Goal: Task Accomplishment & Management: Manage account settings

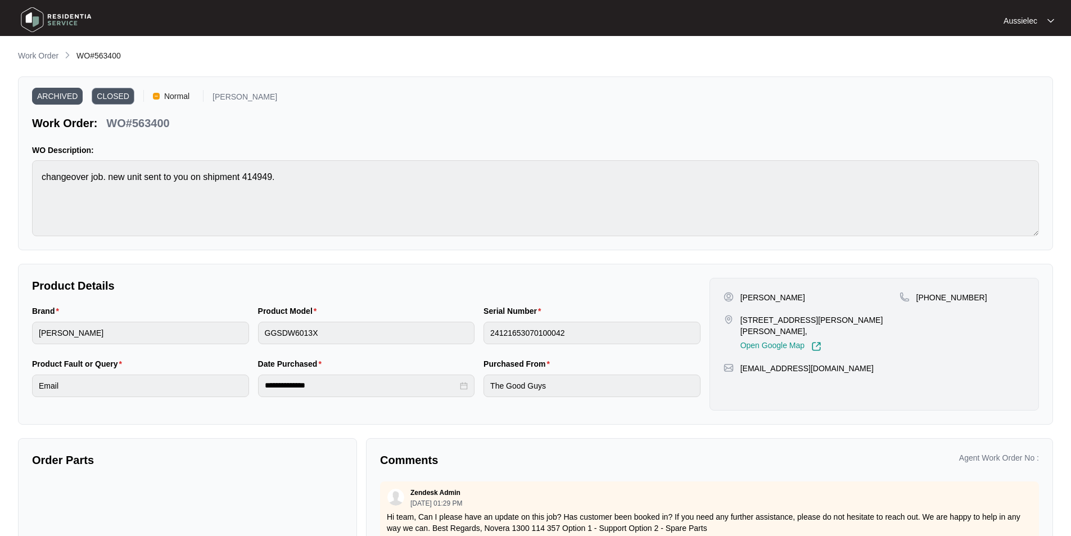
click at [1050, 20] on img at bounding box center [1050, 21] width 7 height 6
click at [1036, 38] on p "Settings" at bounding box center [1044, 40] width 29 height 11
click at [1036, 22] on p "Aussielec" at bounding box center [1020, 20] width 34 height 11
click at [1039, 34] on li "Settings" at bounding box center [1035, 40] width 60 height 19
